Goal: Complete application form

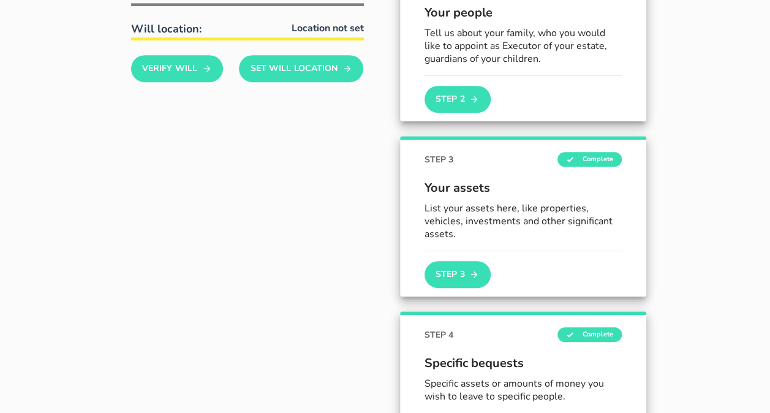
scroll to position [306, 0]
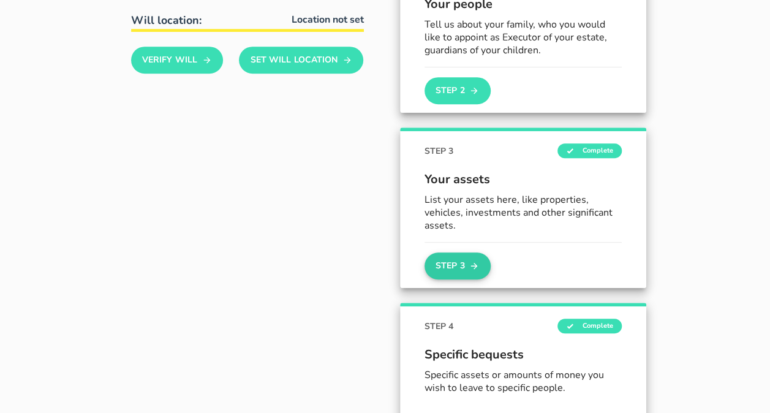
click at [425, 261] on button "Step 3" at bounding box center [458, 266] width 66 height 27
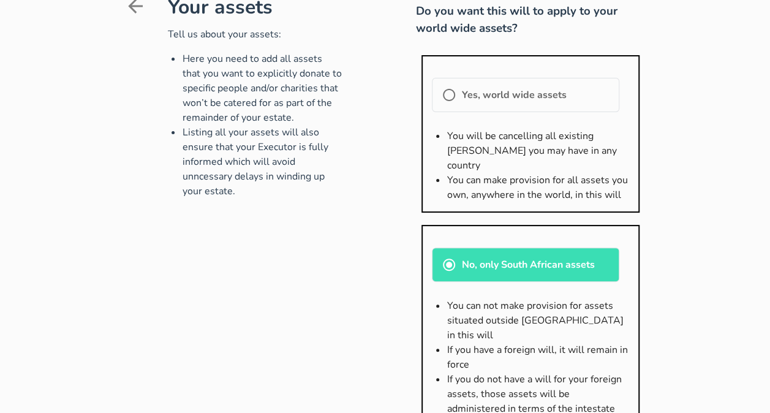
scroll to position [245, 0]
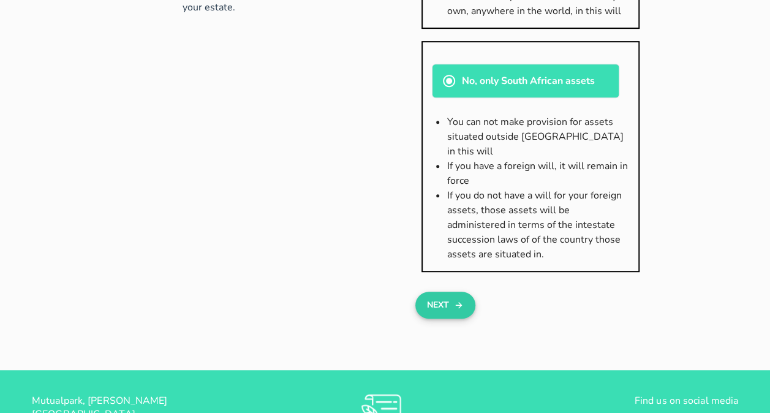
click at [427, 292] on button "Next" at bounding box center [445, 305] width 59 height 27
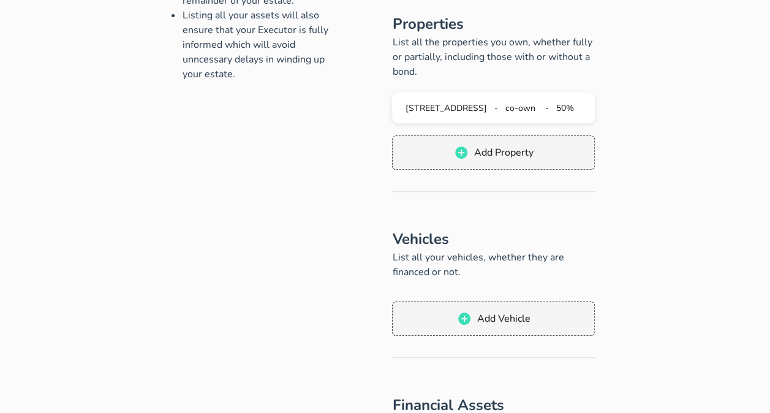
scroll to position [184, 0]
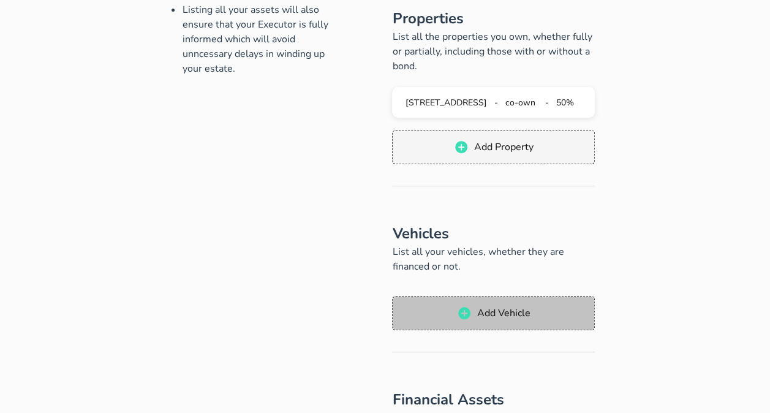
click at [531, 306] on span "Add Vehicle" at bounding box center [504, 312] width 54 height 13
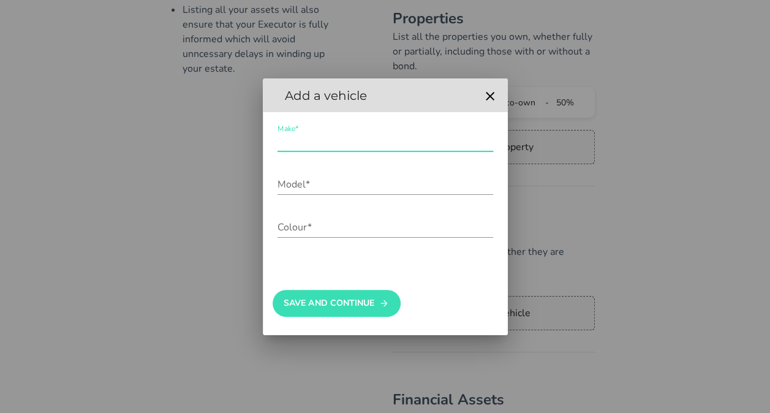
click at [308, 142] on input "Make*" at bounding box center [386, 142] width 216 height 20
type input "VW"
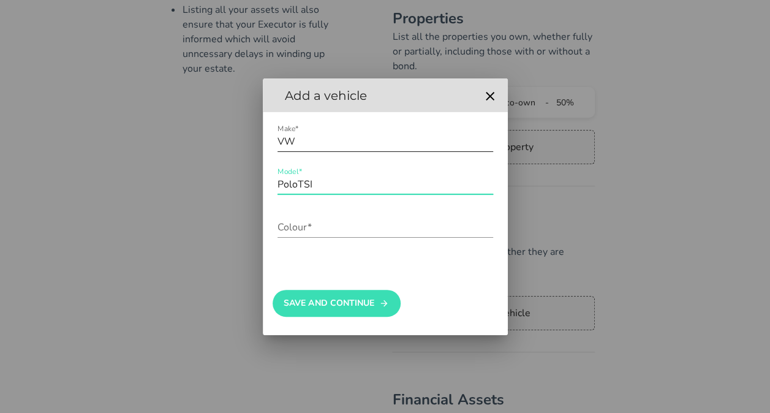
type input "PoloTSI"
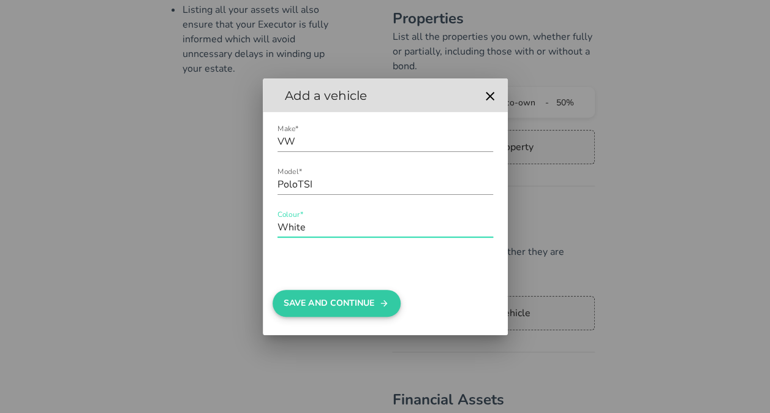
type input "White"
click at [306, 298] on button "Save And Continue" at bounding box center [337, 303] width 128 height 27
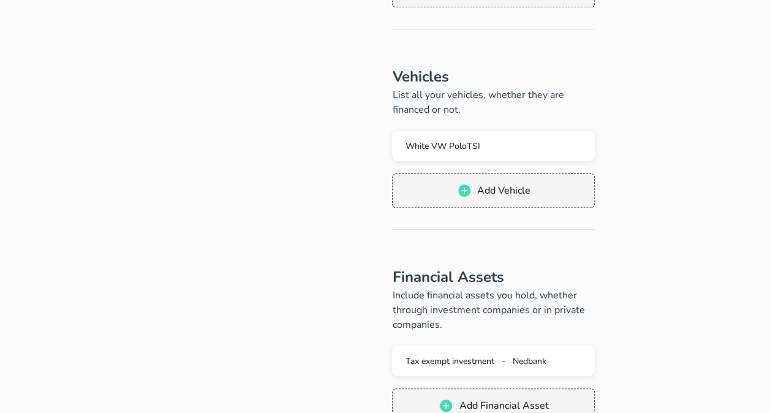
scroll to position [368, 0]
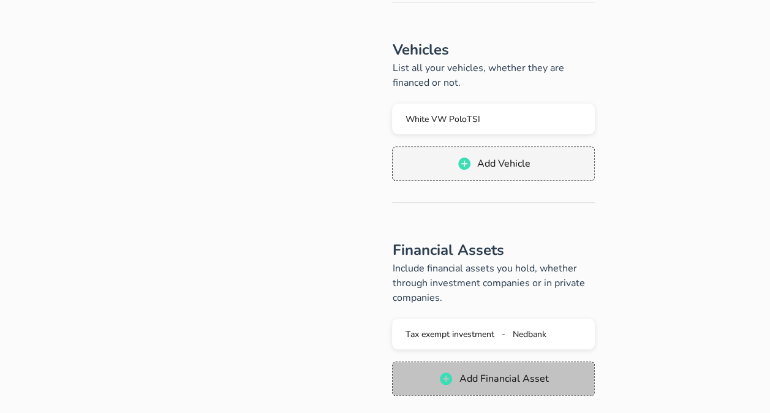
click at [583, 371] on span "Add Financial Asset" at bounding box center [494, 378] width 178 height 15
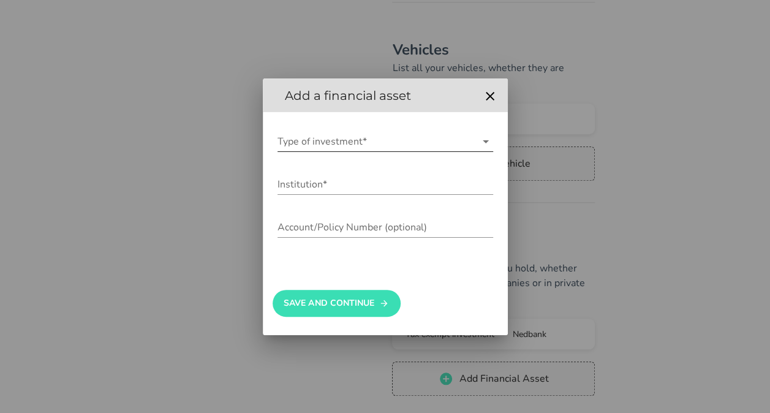
click at [330, 140] on input "Type of investment*" at bounding box center [377, 142] width 199 height 20
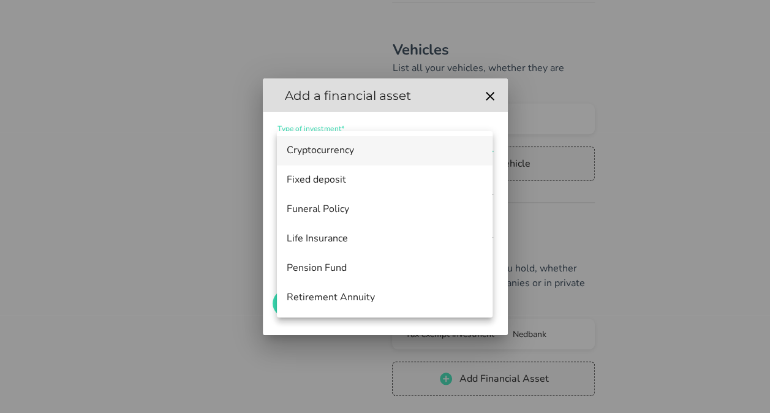
click at [341, 146] on div "Cryptocurrency" at bounding box center [385, 151] width 196 height 12
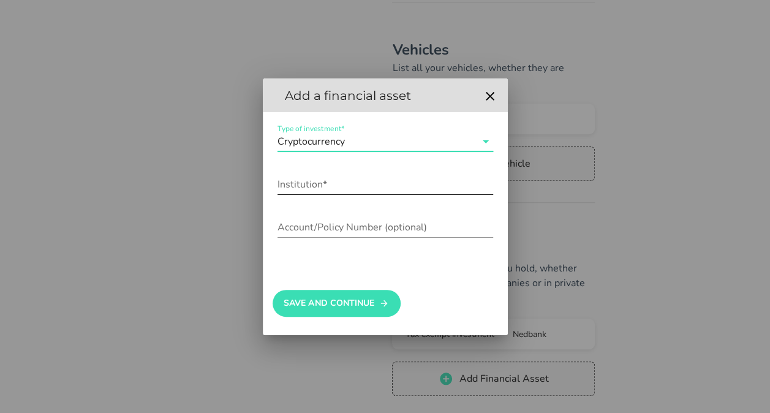
click at [338, 172] on div "Institution*" at bounding box center [386, 187] width 216 height 40
click at [282, 186] on input "Institution*" at bounding box center [386, 185] width 216 height 20
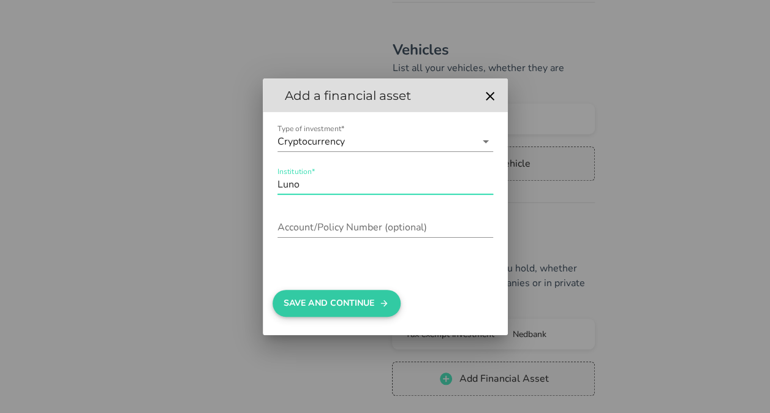
type input "Luno"
click at [348, 308] on button "Save And Continue" at bounding box center [337, 303] width 128 height 27
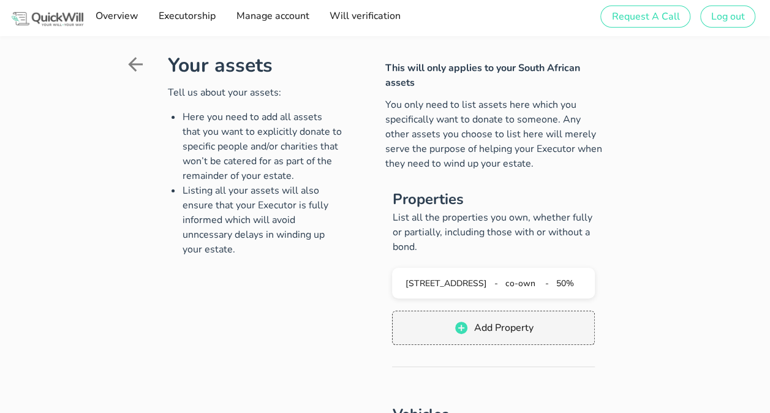
scroll to position [0, 0]
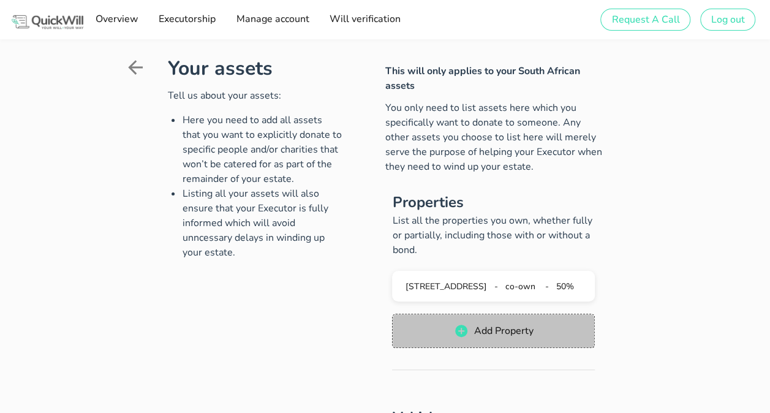
click at [438, 314] on button "Add Property" at bounding box center [493, 331] width 203 height 34
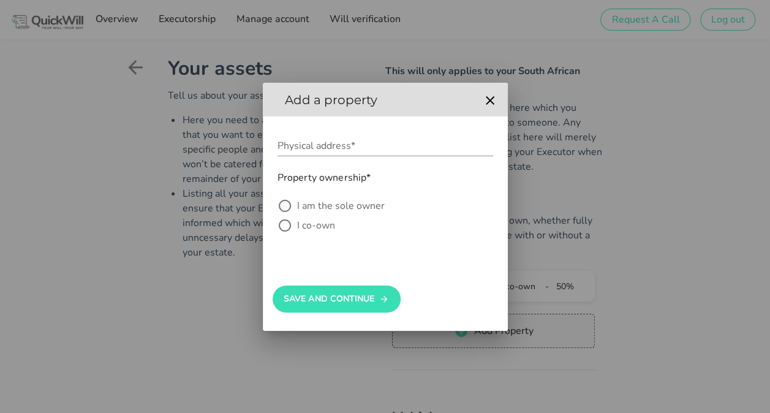
click at [335, 222] on label "I co-own" at bounding box center [395, 225] width 196 height 12
radio input "true"
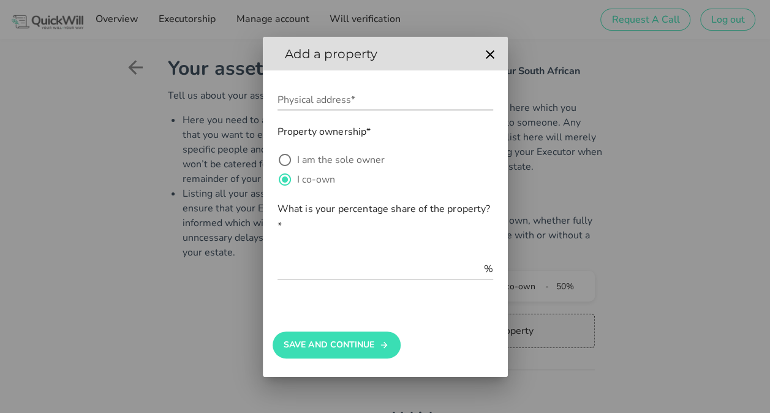
click at [325, 103] on input "Physical address*" at bounding box center [386, 100] width 216 height 20
type input "10 Lingenhof, [GEOGRAPHIC_DATA]"
click at [416, 270] on input "text" at bounding box center [380, 269] width 204 height 20
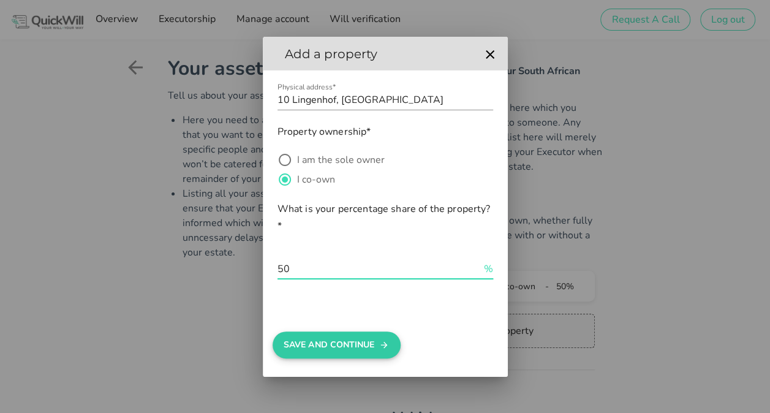
type input "50"
click at [353, 349] on button "Save And Continue" at bounding box center [337, 345] width 128 height 27
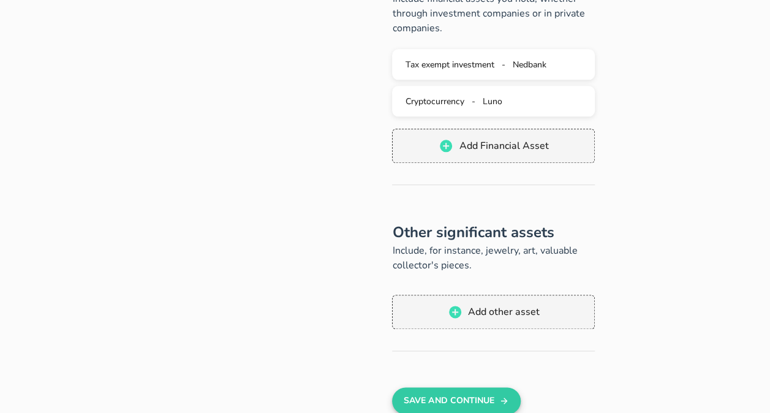
click at [427, 387] on button "Save And Continue" at bounding box center [456, 400] width 128 height 27
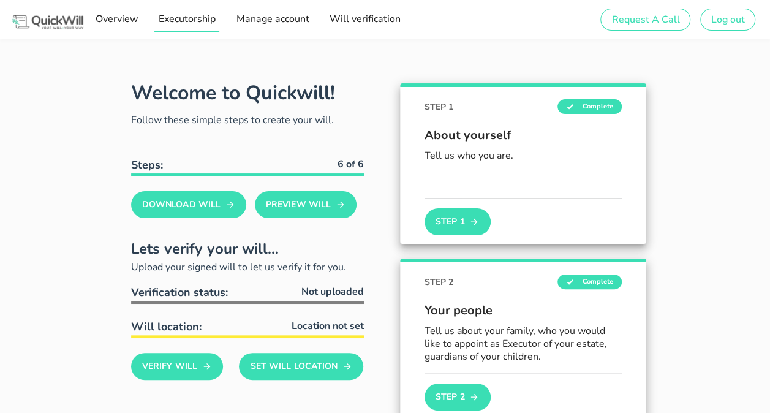
click at [175, 25] on span "Executorship" at bounding box center [187, 18] width 58 height 13
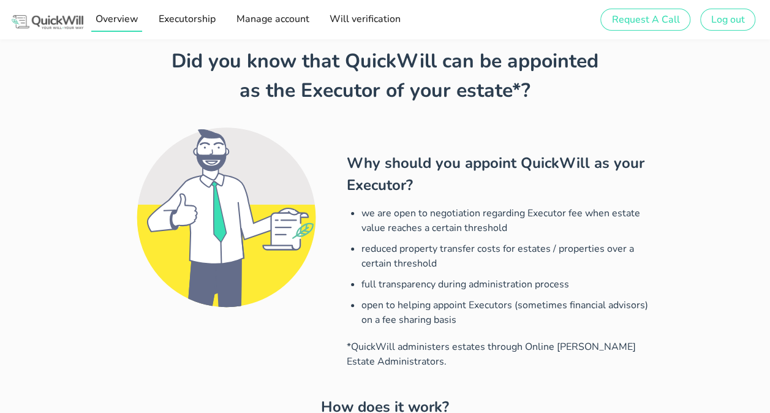
click at [121, 20] on span "Overview" at bounding box center [117, 18] width 44 height 13
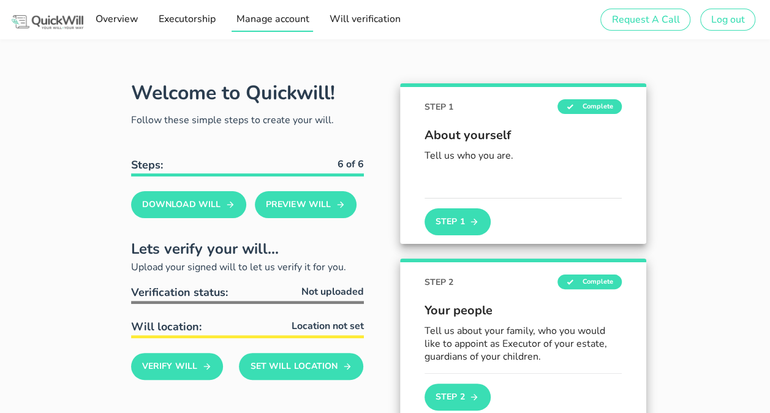
click at [288, 22] on span "Manage account" at bounding box center [272, 18] width 74 height 13
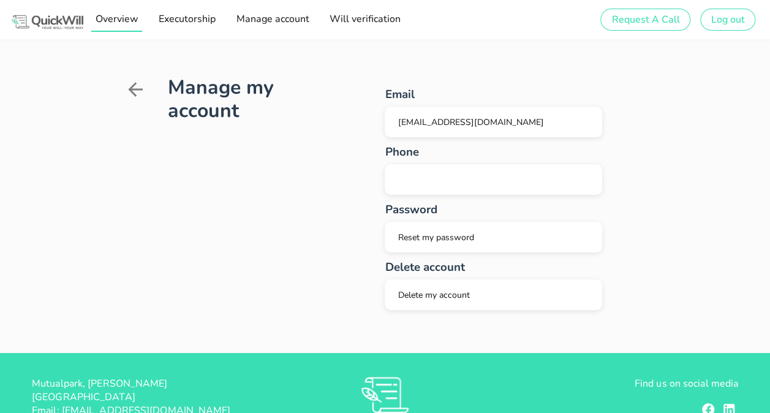
click at [124, 13] on span "Overview" at bounding box center [117, 18] width 44 height 13
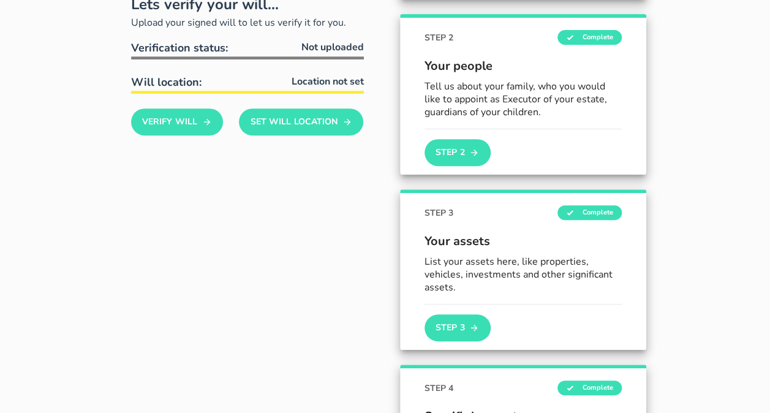
scroll to position [245, 0]
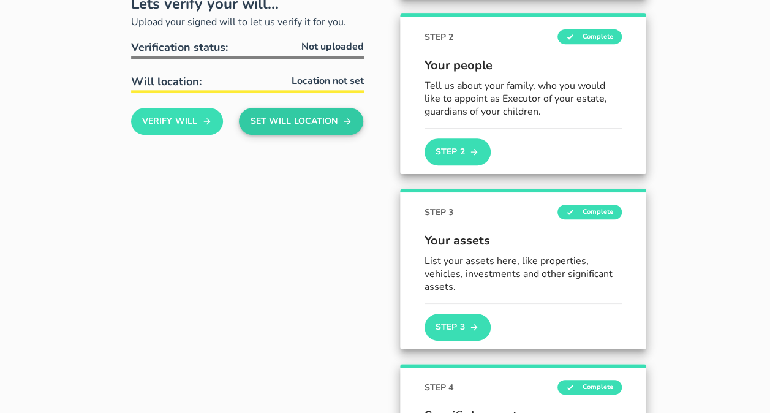
click at [239, 133] on button "Set Will Location" at bounding box center [301, 121] width 124 height 27
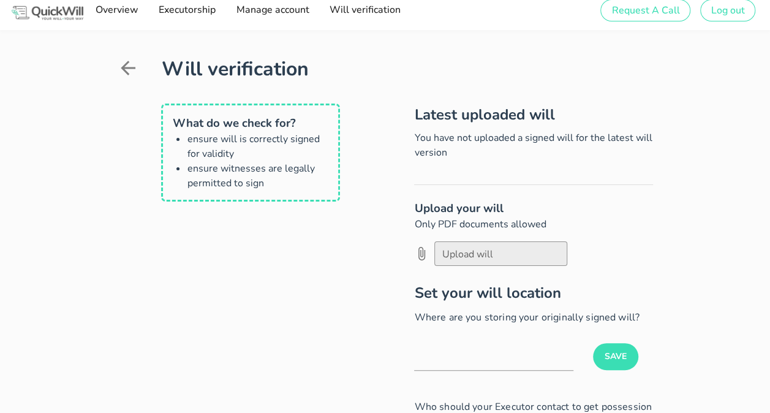
scroll to position [9, 0]
